Goal: Check status: Check status

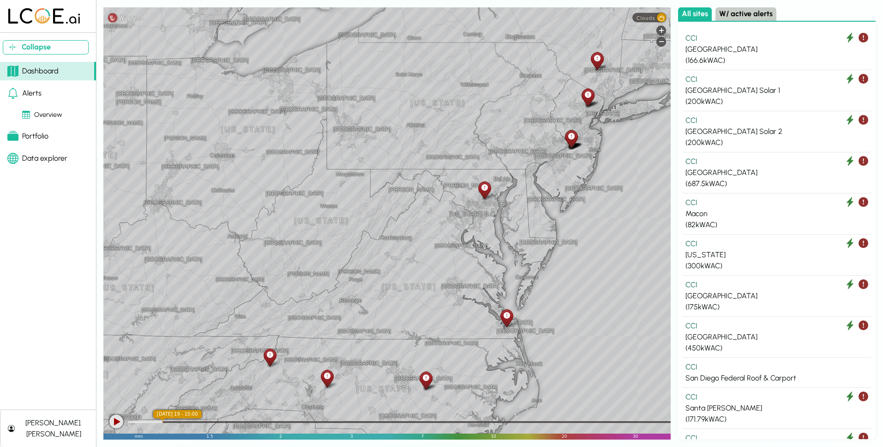
click at [571, 136] on icon at bounding box center [571, 137] width 6 height 10
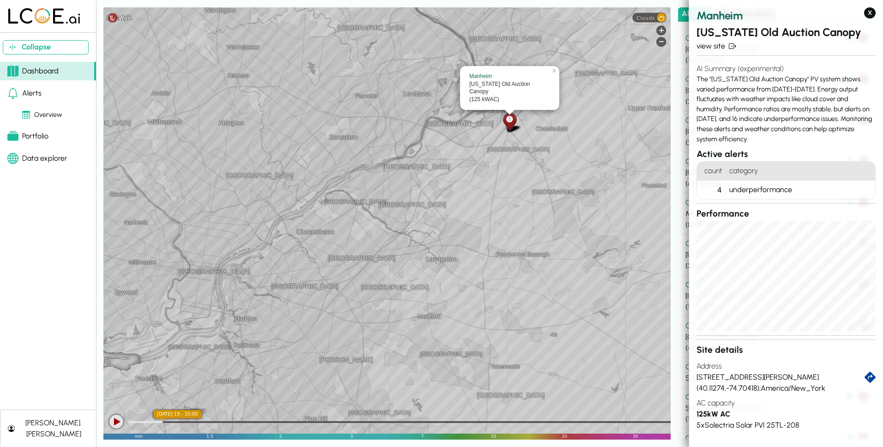
drag, startPoint x: 567, startPoint y: 123, endPoint x: 560, endPoint y: 159, distance: 36.7
click at [560, 159] on div "[GEOGRAPHIC_DATA] [GEOGRAPHIC_DATA] [GEOGRAPHIC_DATA] [GEOGRAPHIC_DATA] [GEOGRA…" at bounding box center [386, 223] width 567 height 432
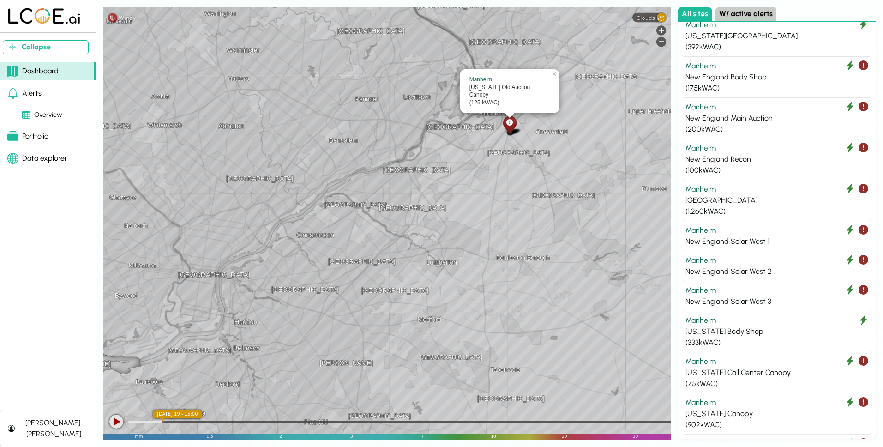
scroll to position [2105, 0]
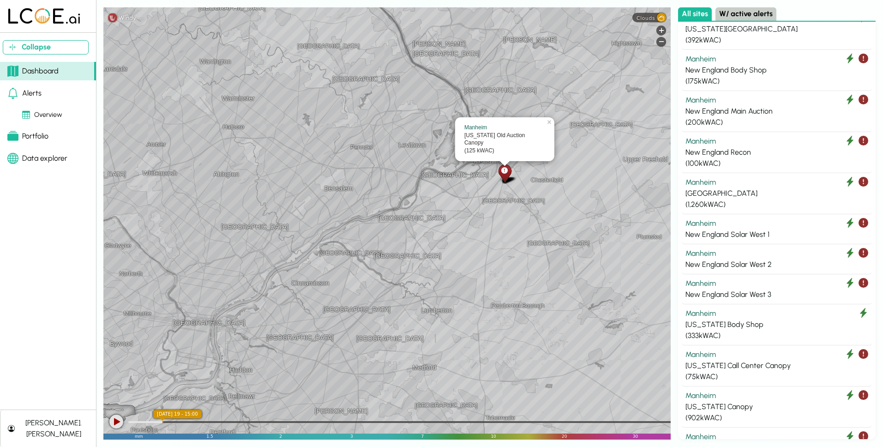
drag, startPoint x: 532, startPoint y: 163, endPoint x: 527, endPoint y: 219, distance: 56.6
click at [527, 219] on div "[GEOGRAPHIC_DATA] [GEOGRAPHIC_DATA] [GEOGRAPHIC_DATA] [GEOGRAPHIC_DATA] [GEOGRA…" at bounding box center [386, 223] width 567 height 432
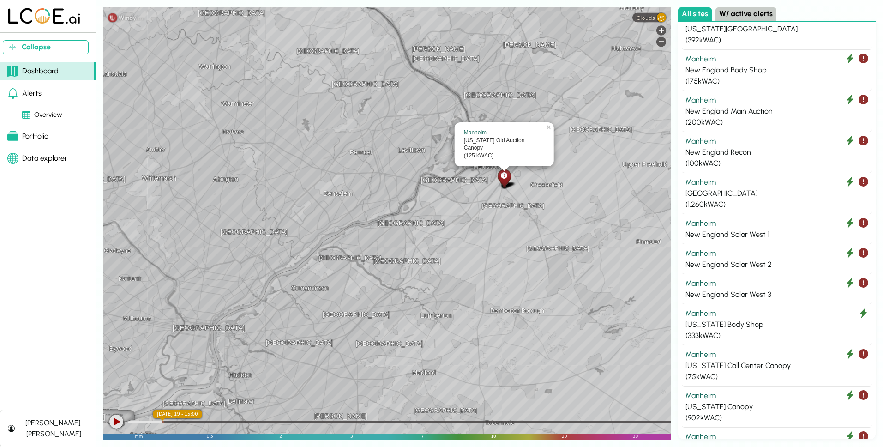
click at [536, 179] on div "[GEOGRAPHIC_DATA] [GEOGRAPHIC_DATA] [GEOGRAPHIC_DATA] [GEOGRAPHIC_DATA] [GEOGRA…" at bounding box center [386, 223] width 567 height 432
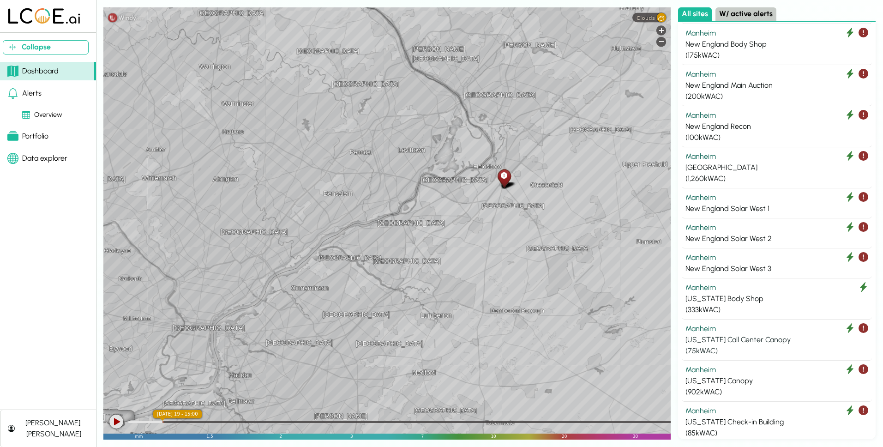
scroll to position [2132, 0]
click at [749, 333] on div "[US_STATE] Call Center Canopy" at bounding box center [776, 338] width 183 height 11
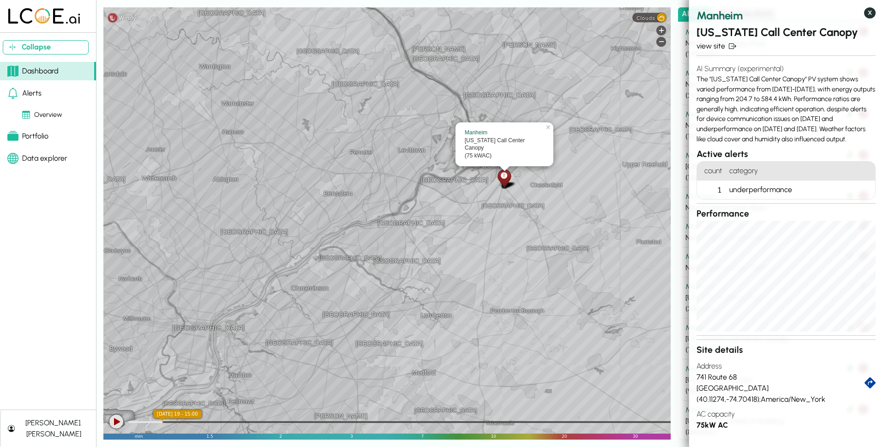
click at [789, 14] on button "X" at bounding box center [870, 12] width 12 height 11
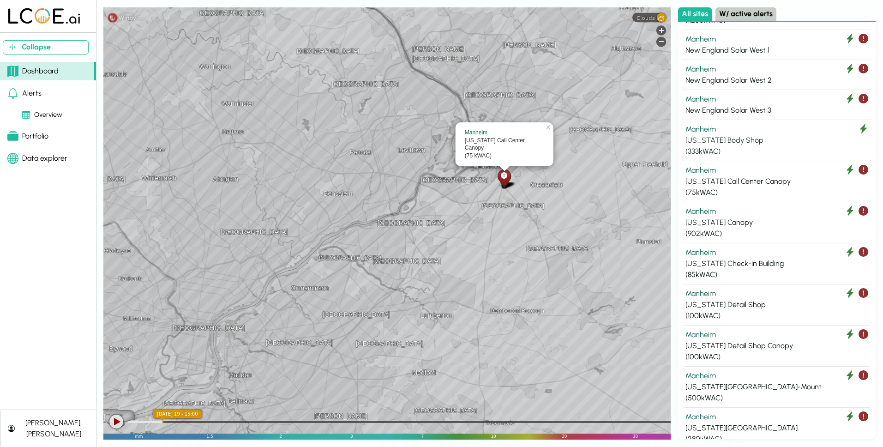
scroll to position [2337, 0]
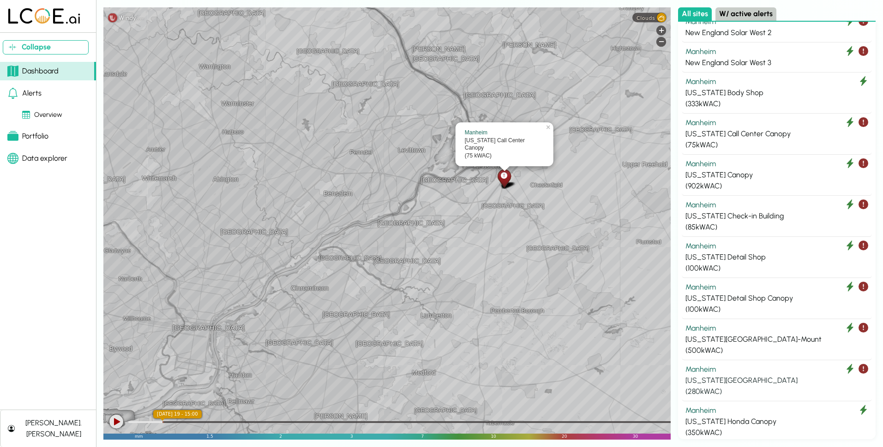
click at [764, 386] on div "( 280 kWAC)" at bounding box center [776, 391] width 183 height 11
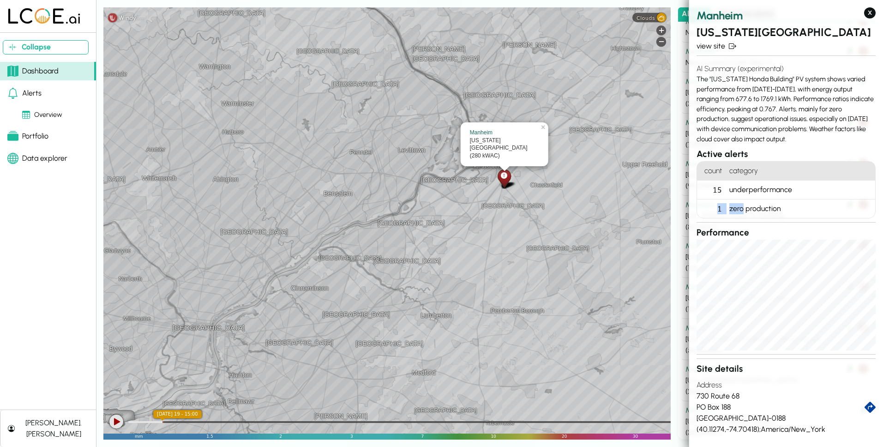
drag, startPoint x: 744, startPoint y: 209, endPoint x: 714, endPoint y: 208, distance: 30.0
click at [0, 0] on li "1 zero production" at bounding box center [0, 0] width 0 height 0
click at [717, 44] on link "view site" at bounding box center [785, 46] width 179 height 11
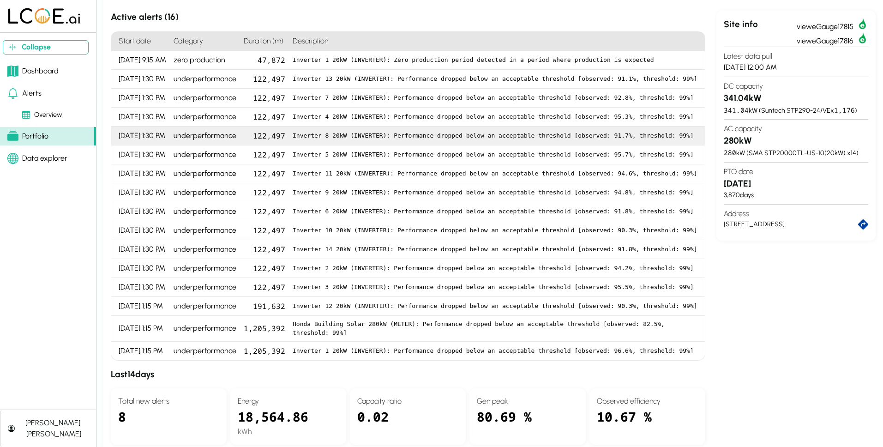
scroll to position [124, 0]
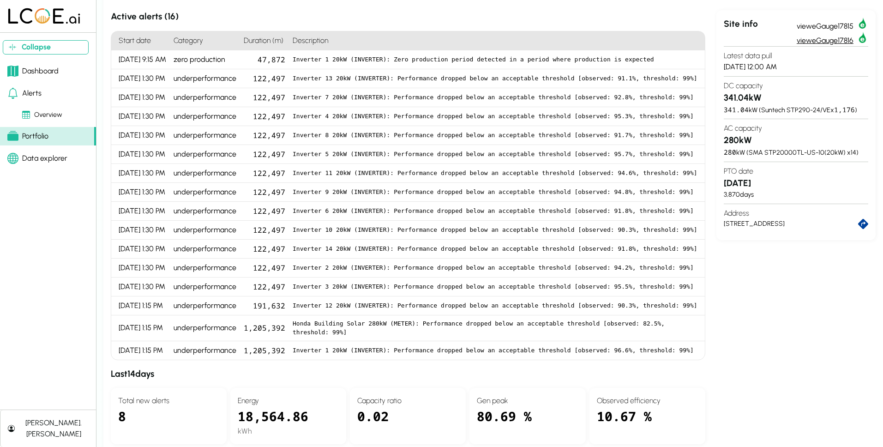
click at [789, 41] on link "view eGauge17816" at bounding box center [832, 39] width 72 height 14
